Goal: Task Accomplishment & Management: Manage account settings

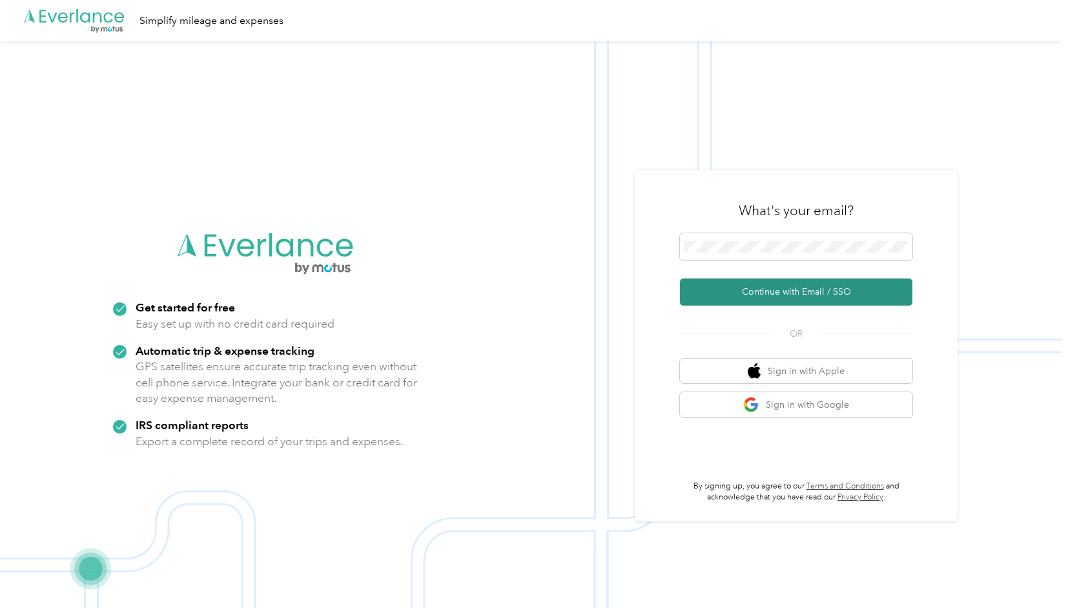
click at [795, 300] on button "Continue with Email / SSO" at bounding box center [796, 291] width 232 height 27
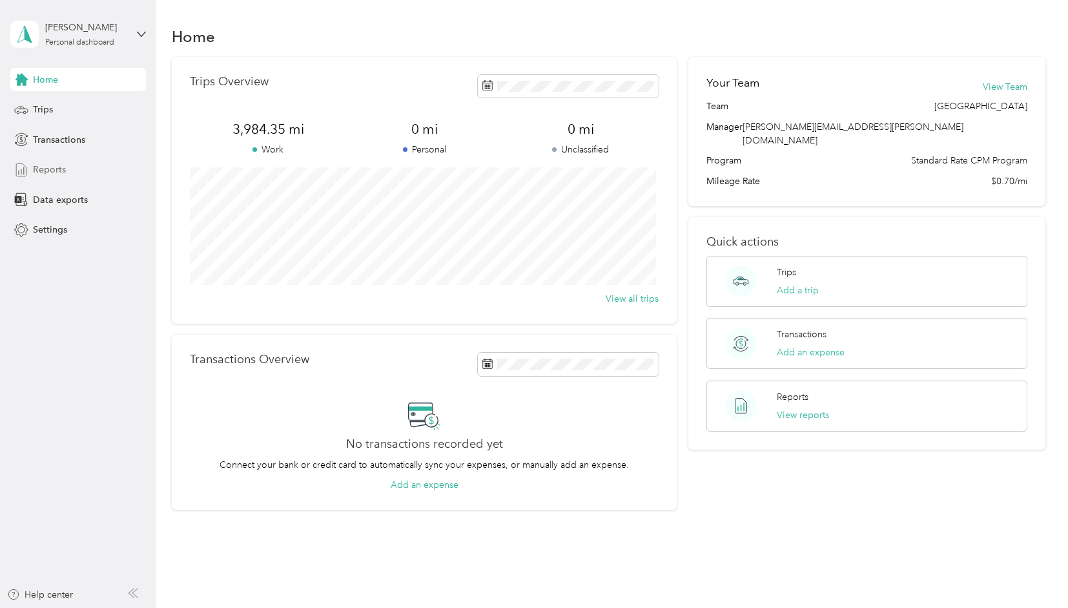
click at [58, 176] on span "Reports" at bounding box center [49, 170] width 33 height 14
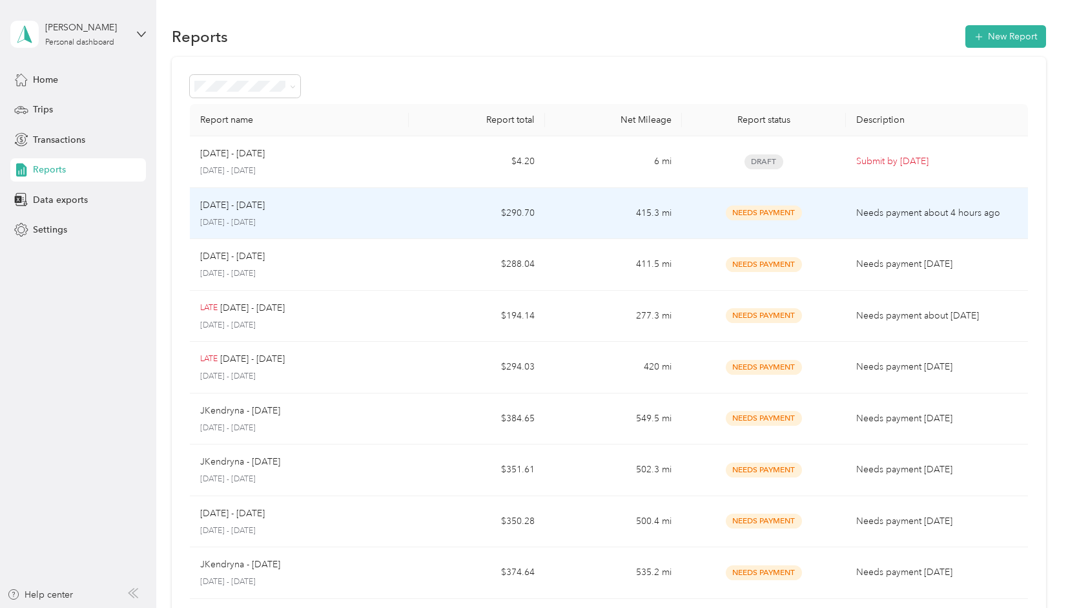
click at [688, 204] on td "Needs Payment" at bounding box center [764, 214] width 164 height 52
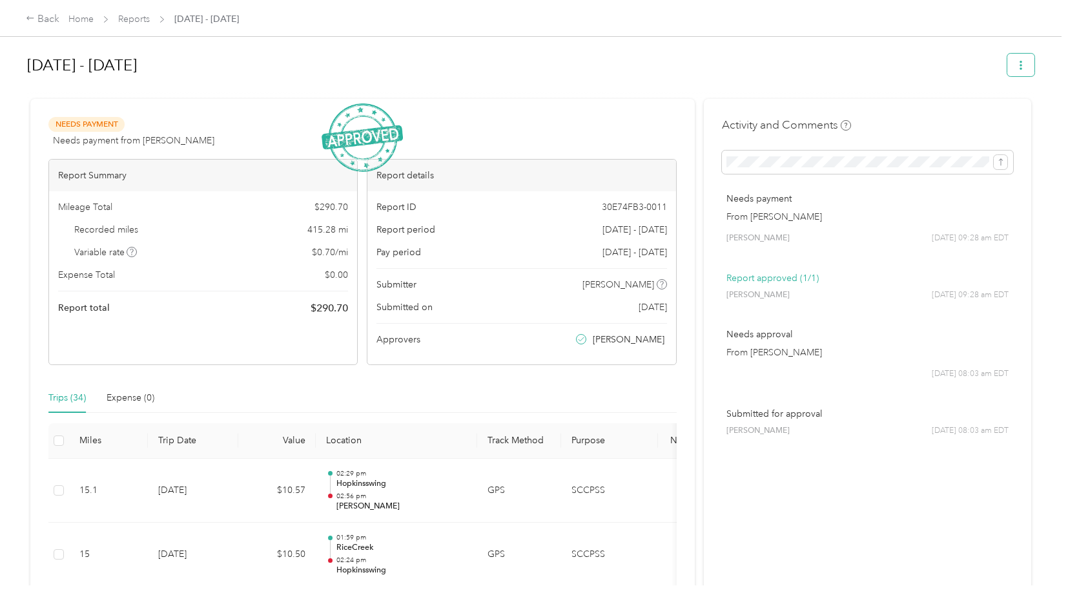
click at [1016, 68] on icon "button" at bounding box center [1020, 65] width 9 height 9
click at [985, 116] on span "Download" at bounding box center [980, 112] width 43 height 14
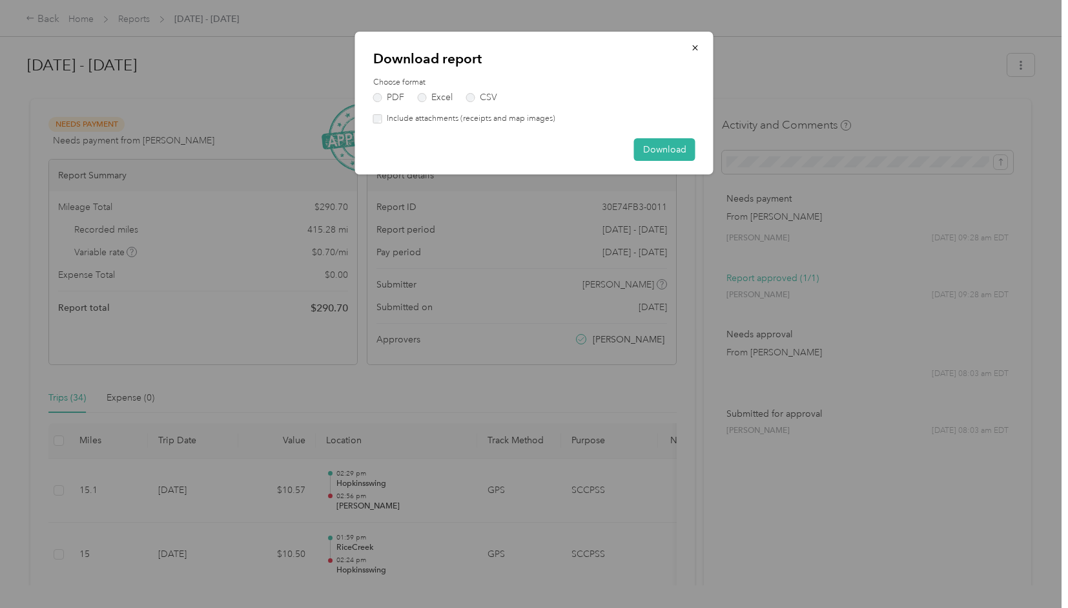
click at [442, 120] on label "Include attachments (receipts and map images)" at bounding box center [468, 119] width 173 height 12
click at [652, 143] on button "Download" at bounding box center [664, 149] width 61 height 23
